Goal: Information Seeking & Learning: Check status

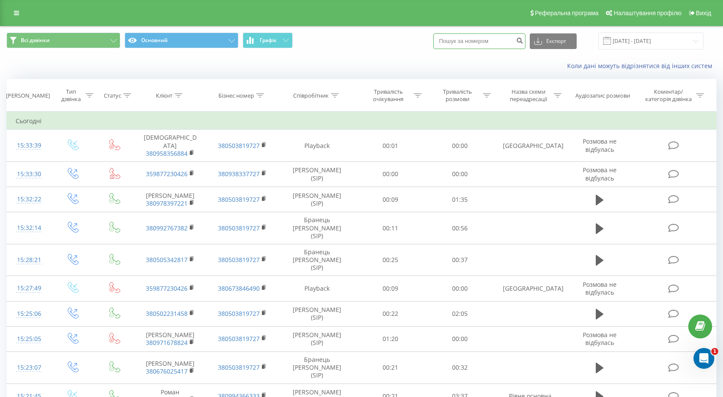
click at [487, 41] on input at bounding box center [479, 41] width 92 height 16
paste input "380974907348"
type input "380974907348"
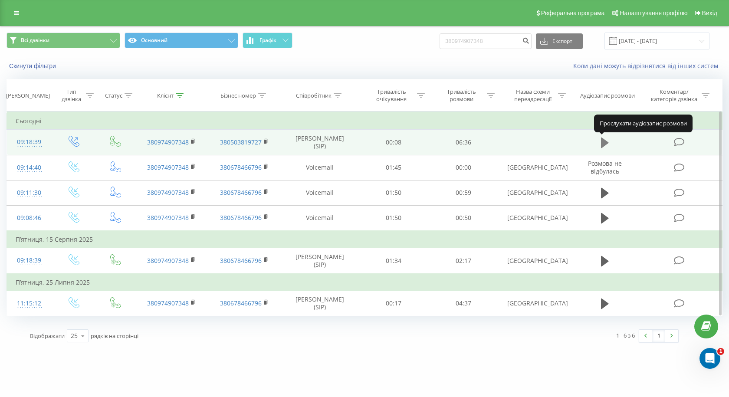
click at [600, 141] on button at bounding box center [605, 142] width 13 height 13
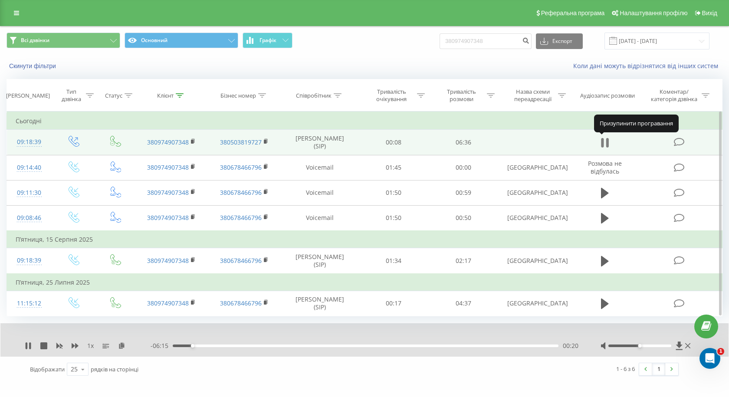
click at [604, 140] on icon at bounding box center [605, 143] width 8 height 12
click at [487, 43] on input "380974907348" at bounding box center [486, 41] width 92 height 16
drag, startPoint x: 501, startPoint y: 38, endPoint x: 447, endPoint y: 43, distance: 54.0
click at [447, 43] on div "Всі дзвінки Основний Графік 380974907348 Експорт .csv .xls .xlsx 19.06.2025 - 1…" at bounding box center [365, 41] width 716 height 17
paste input "58832791"
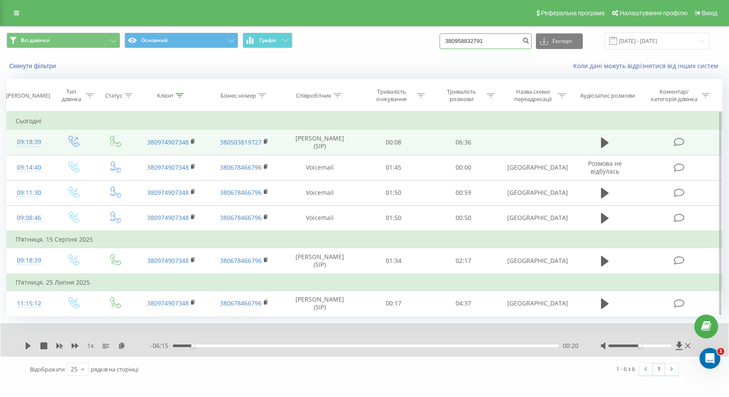
type input "380958832791"
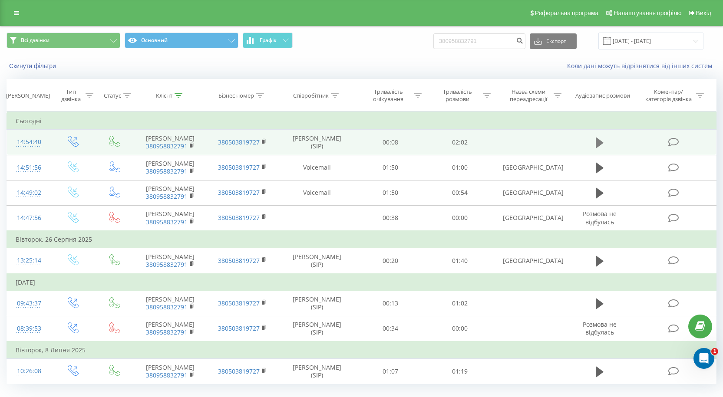
click at [599, 142] on icon at bounding box center [600, 143] width 8 height 10
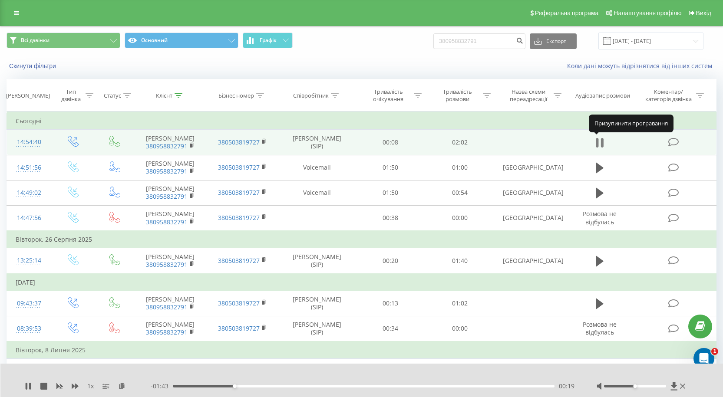
click at [600, 139] on icon at bounding box center [600, 143] width 8 height 12
